Goal: Information Seeking & Learning: Learn about a topic

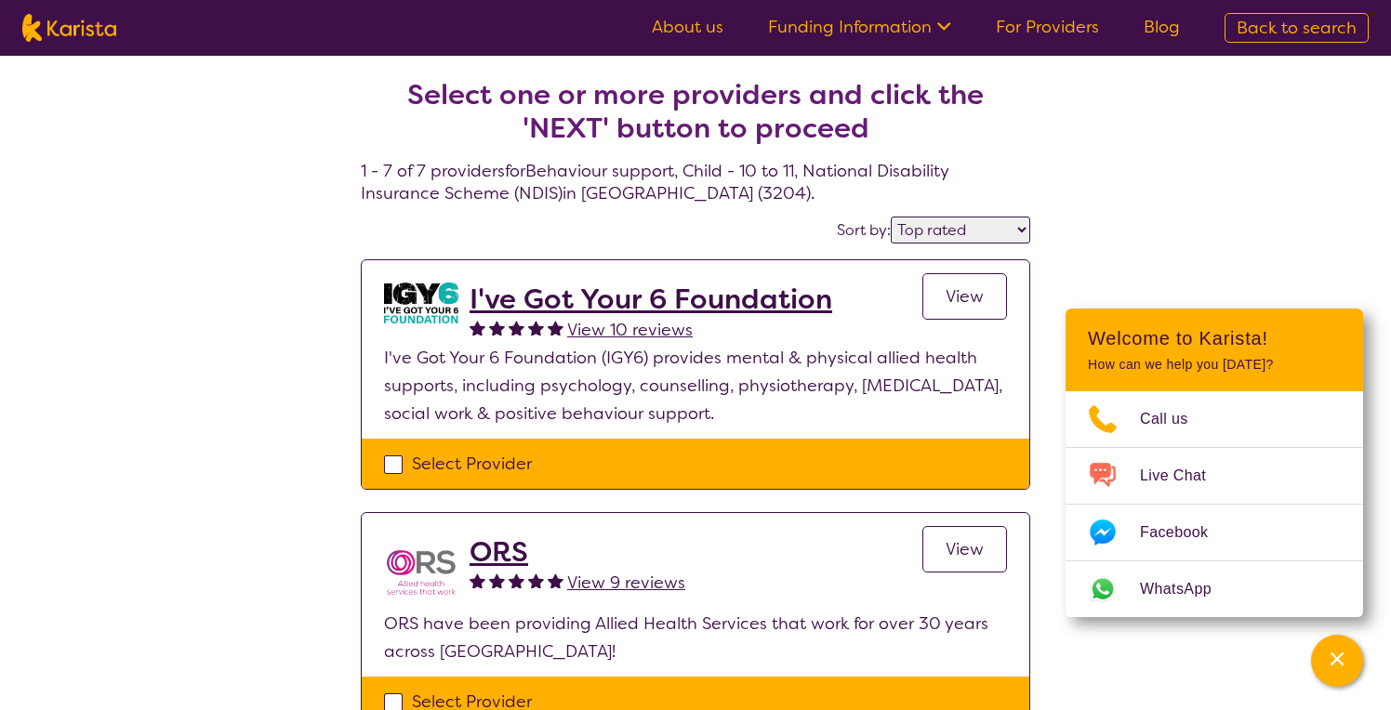
select select "by_score"
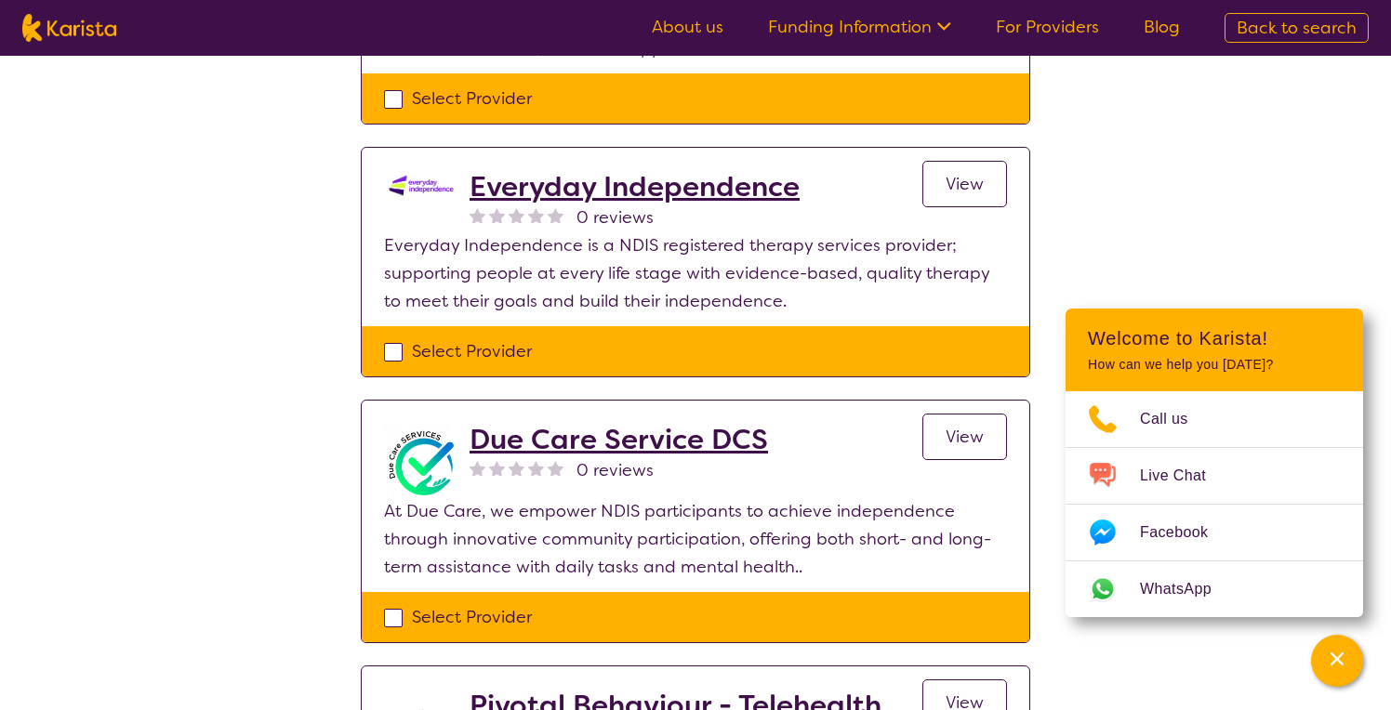
click at [683, 27] on link "About us" at bounding box center [688, 27] width 72 height 22
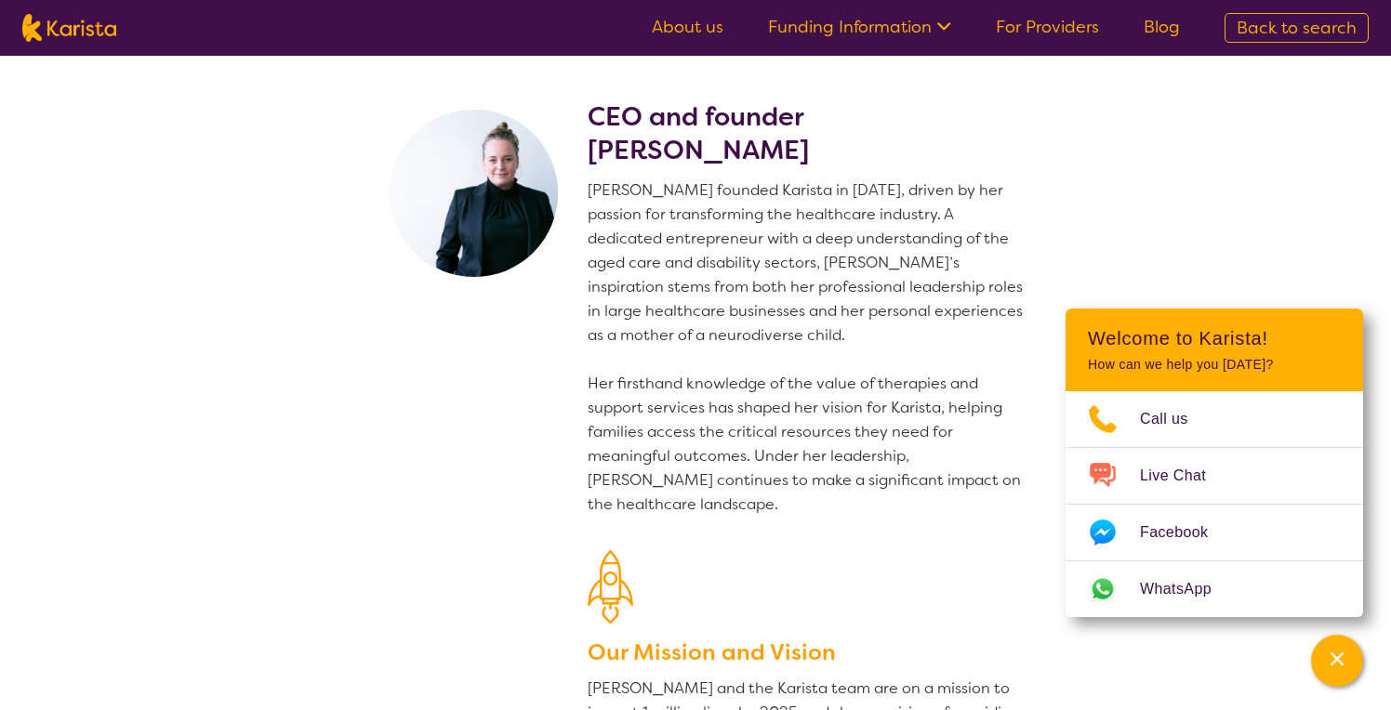
click at [1279, 34] on span "Back to search" at bounding box center [1296, 28] width 120 height 22
click at [1152, 187] on section "CEO and founder [PERSON_NAME] [PERSON_NAME] founded Karista in [DATE], driven b…" at bounding box center [695, 454] width 1391 height 796
click at [1120, 233] on section "CEO and founder Danielle Bodinnar Danielle founded Karista in 2016, driven by h…" at bounding box center [695, 454] width 1391 height 796
click at [814, 177] on div "CEO and founder Danielle Bodinnar Danielle founded Karista in 2016, driven by h…" at bounding box center [808, 475] width 442 height 751
